Goal: Information Seeking & Learning: Learn about a topic

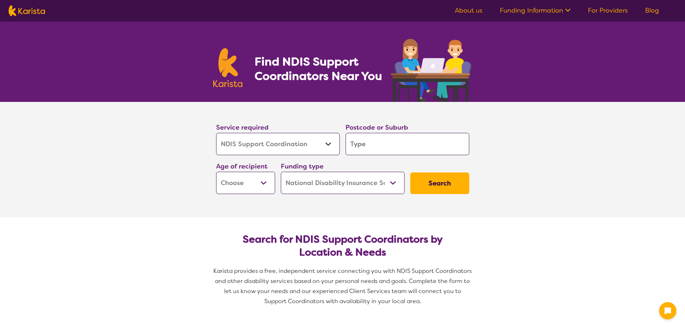
select select "NDIS Support Coordination"
select select "NDIS"
select select "NDIS Support Coordination"
select select "NDIS"
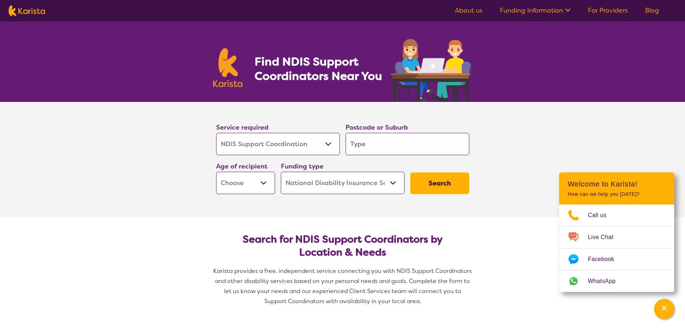
click at [330, 142] on select "Allied Health Assistant Assessment ([MEDICAL_DATA] or [MEDICAL_DATA]) Behaviour…" at bounding box center [278, 144] width 124 height 22
click at [364, 141] on input "search" at bounding box center [408, 144] width 124 height 22
type input "4"
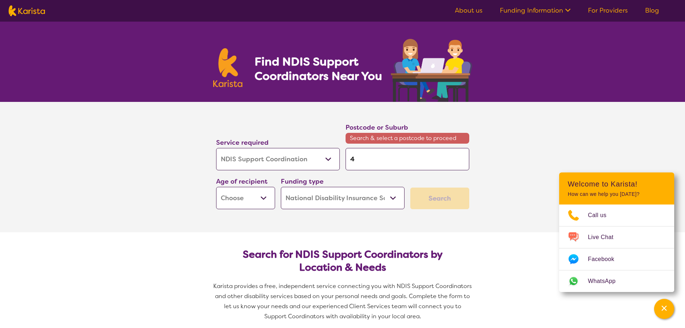
type input "40"
type input "400"
type input "4000"
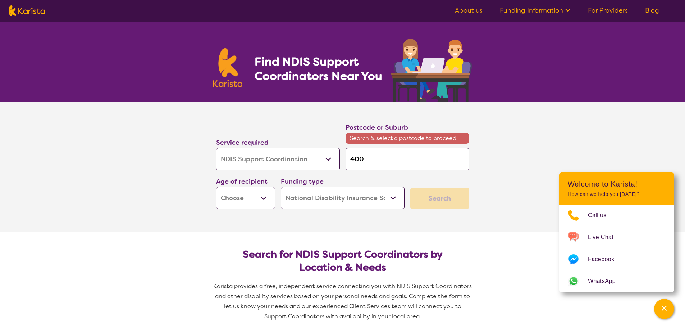
type input "4000"
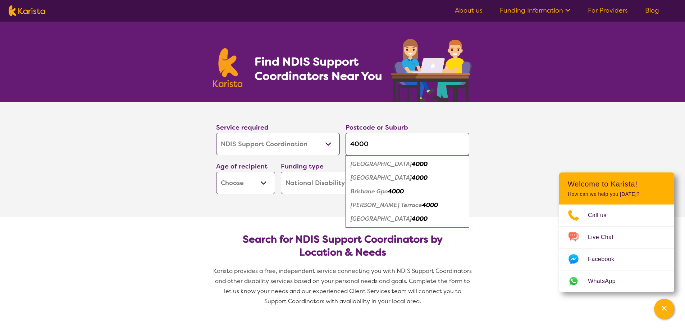
type input "4000"
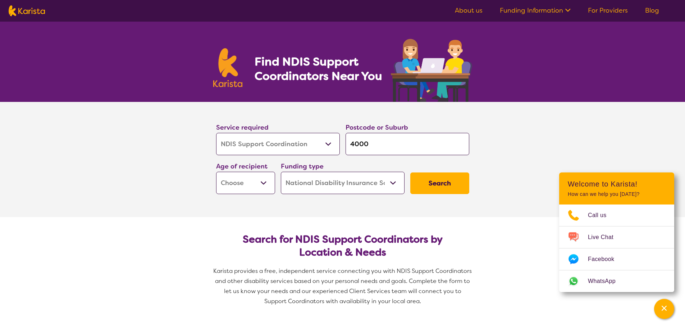
click at [167, 176] on section "Service required Allied Health Assistant Assessment ([MEDICAL_DATA] or [MEDICAL…" at bounding box center [342, 159] width 685 height 115
click at [262, 182] on select "Early Childhood - 0 to 9 Child - 10 to 11 Adolescent - 12 to 17 Adult - 18 to 6…" at bounding box center [245, 183] width 59 height 22
select select "AD"
click at [216, 172] on select "Early Childhood - 0 to 9 Child - 10 to 11 Adolescent - 12 to 17 Adult - 18 to 6…" at bounding box center [245, 183] width 59 height 22
select select "AD"
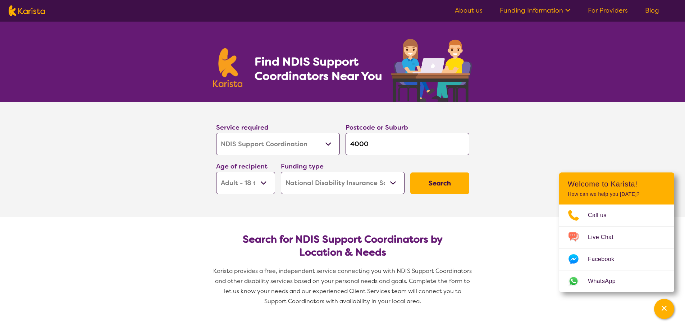
click at [447, 187] on button "Search" at bounding box center [439, 183] width 59 height 22
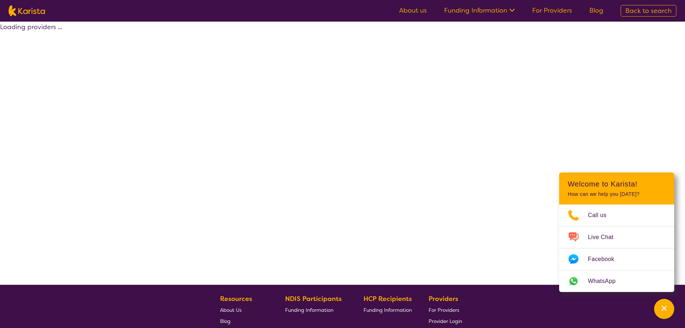
select select "by_score"
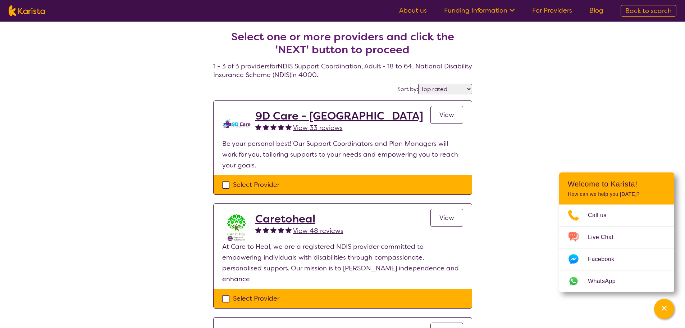
select select "NDIS Support Coordination"
select select "AD"
select select "NDIS"
select select "NDIS Support Coordination"
select select "AD"
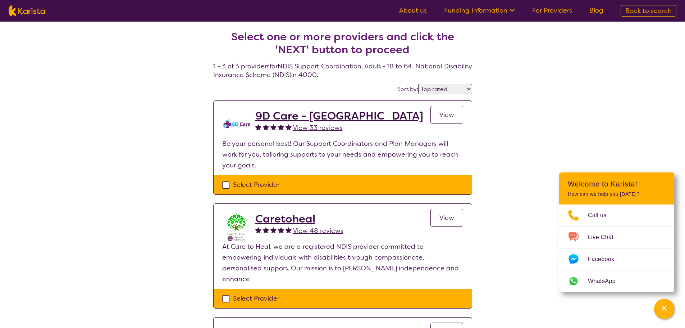
select select "NDIS"
